Goal: Find specific page/section: Find specific page/section

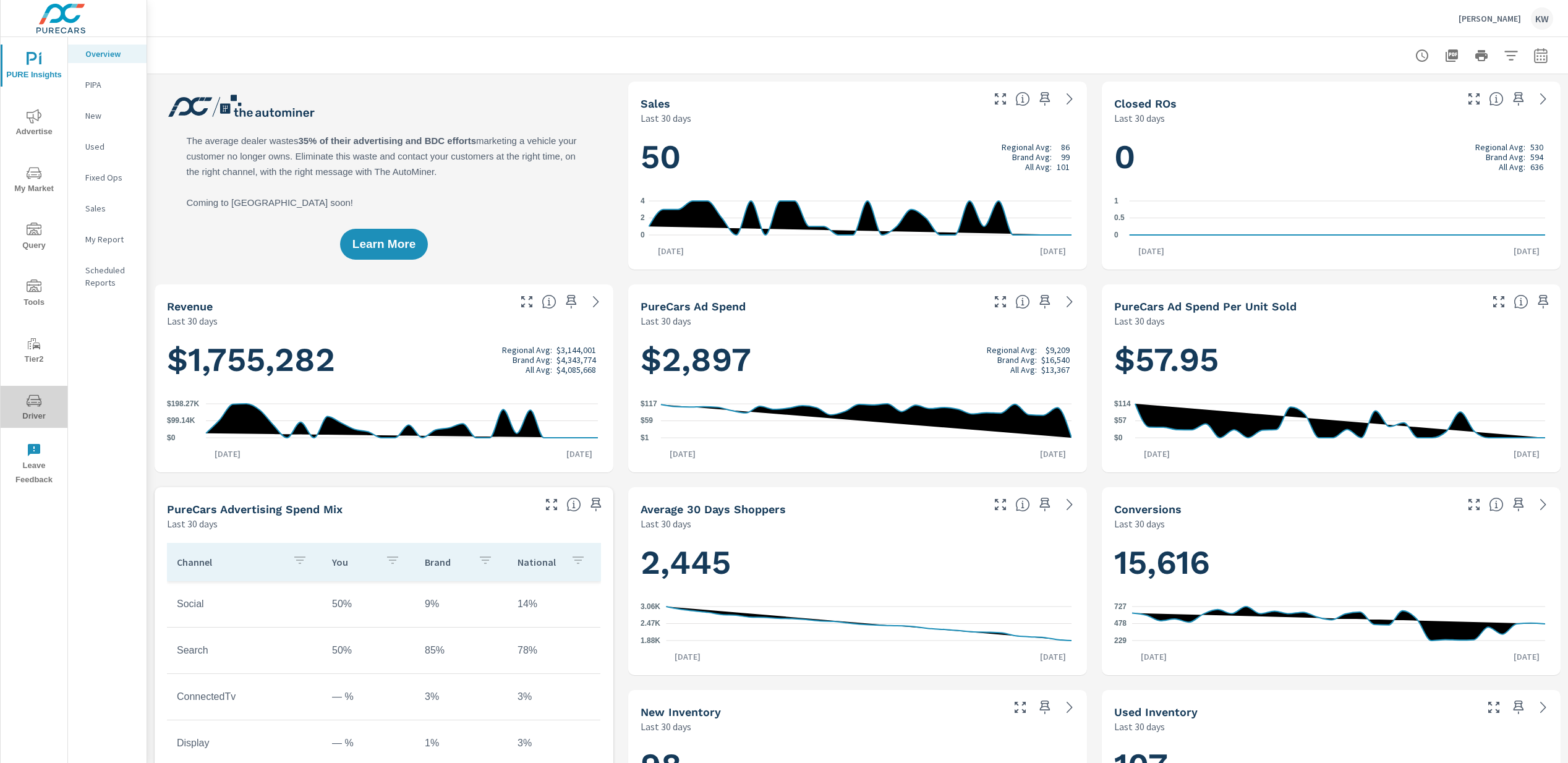
click at [41, 402] on icon "nav menu" at bounding box center [33, 400] width 15 height 15
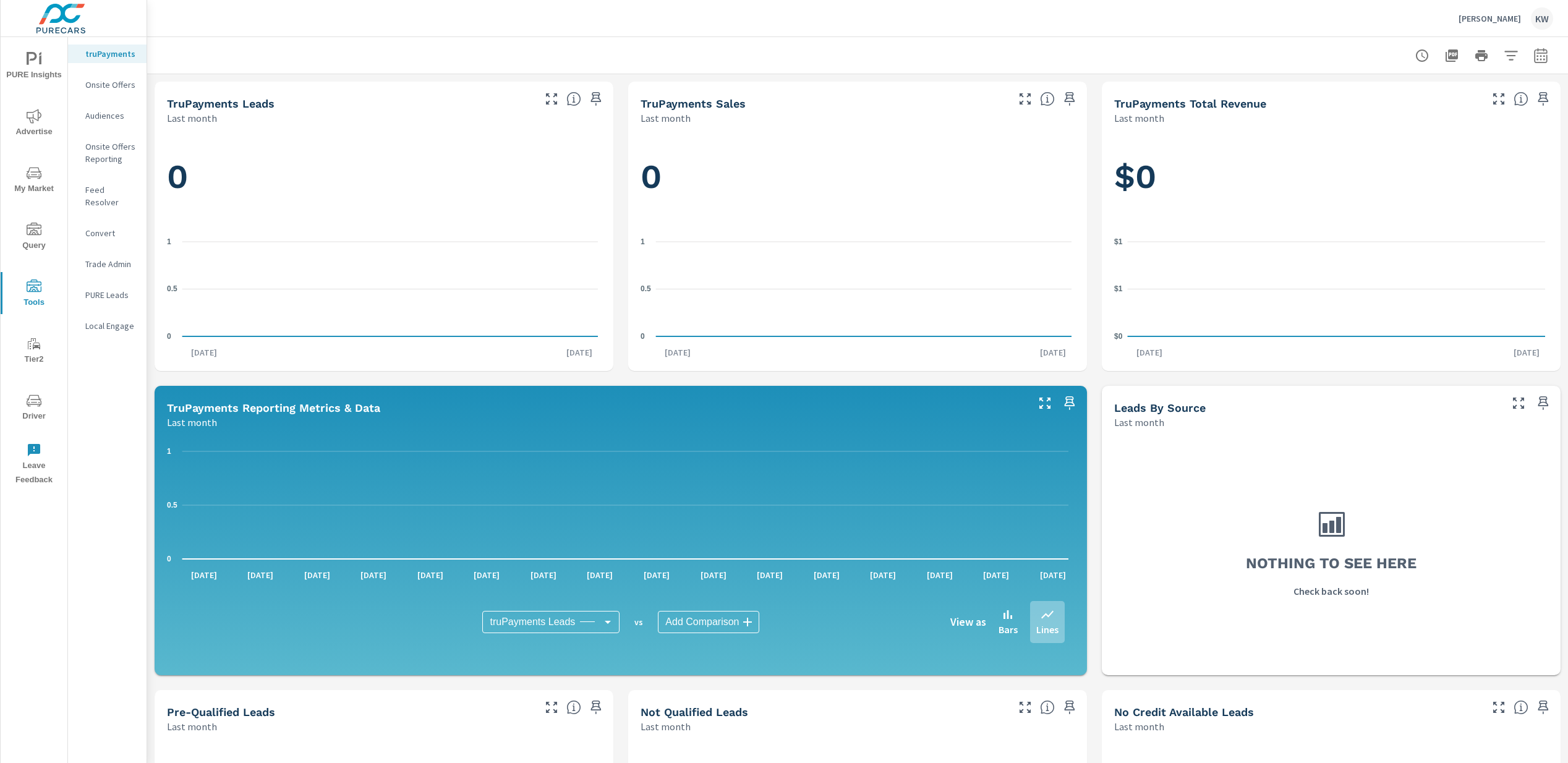
click at [109, 186] on p "Feed Resolver" at bounding box center [111, 195] width 51 height 24
